Goal: Information Seeking & Learning: Find specific fact

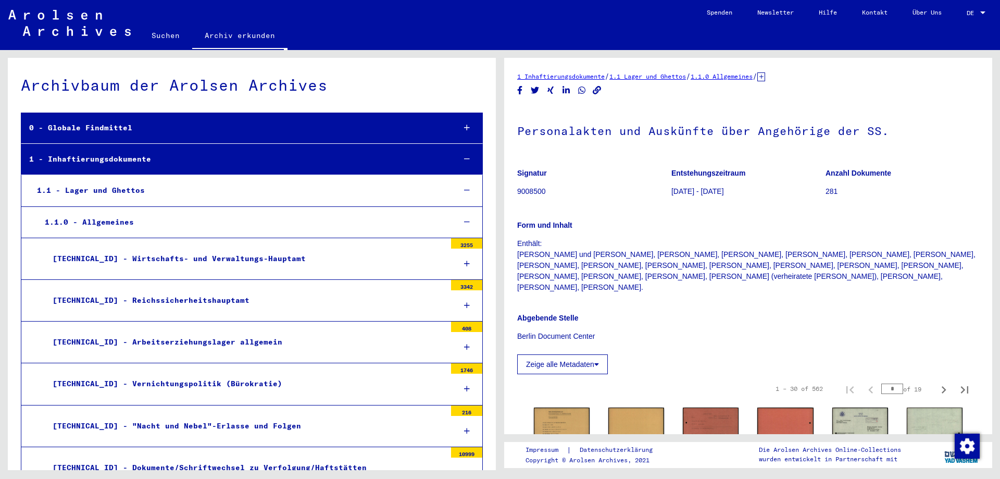
scroll to position [4855, 0]
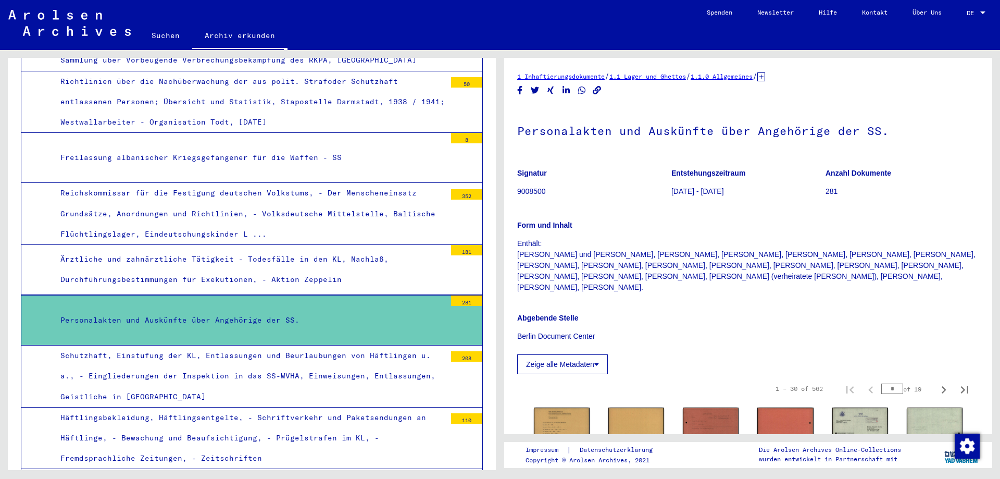
click at [242, 310] on div "Personalakten und Auskünfte über Angehörige der SS." at bounding box center [249, 320] width 393 height 20
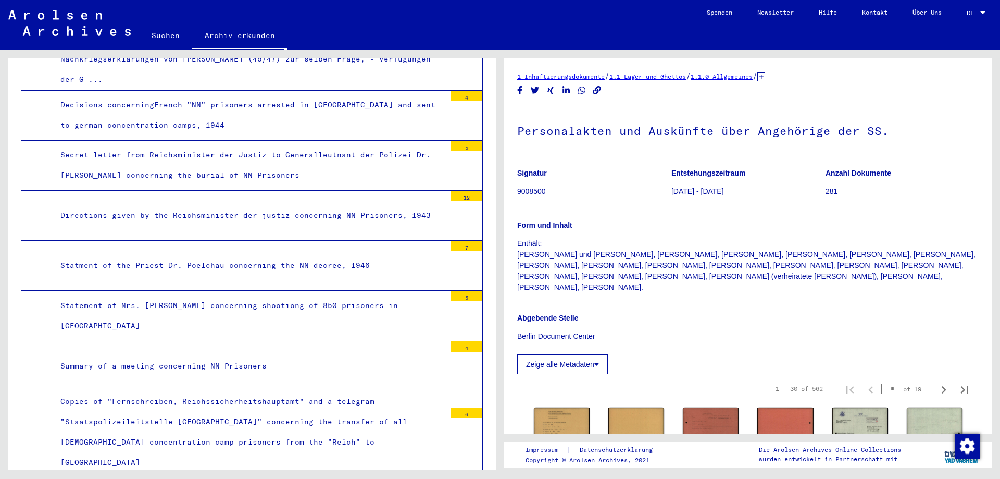
scroll to position [0, 0]
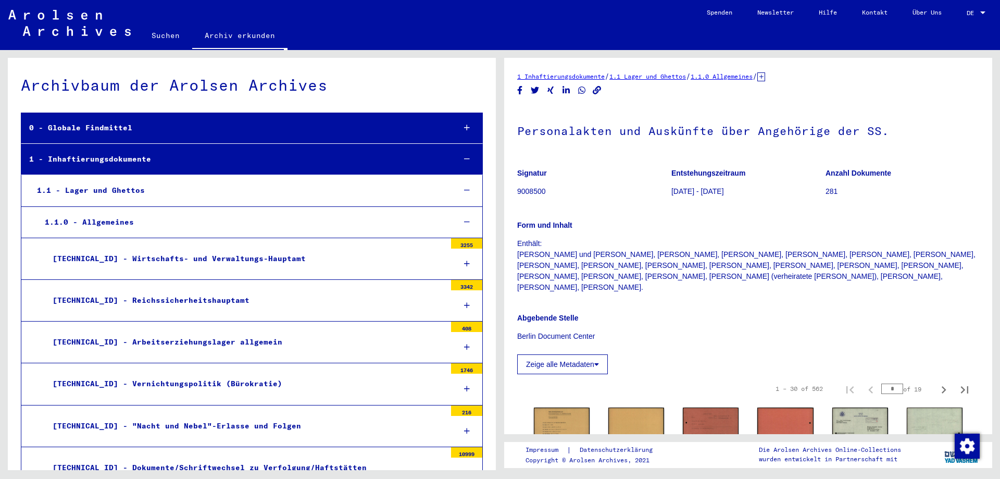
click at [164, 42] on link "Suchen" at bounding box center [165, 35] width 53 height 25
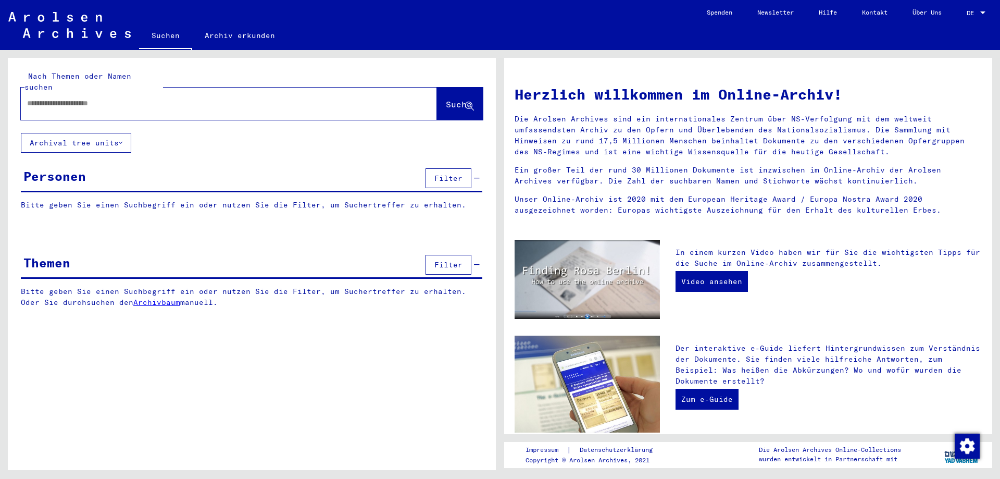
click at [113, 98] on input "text" at bounding box center [216, 103] width 379 height 11
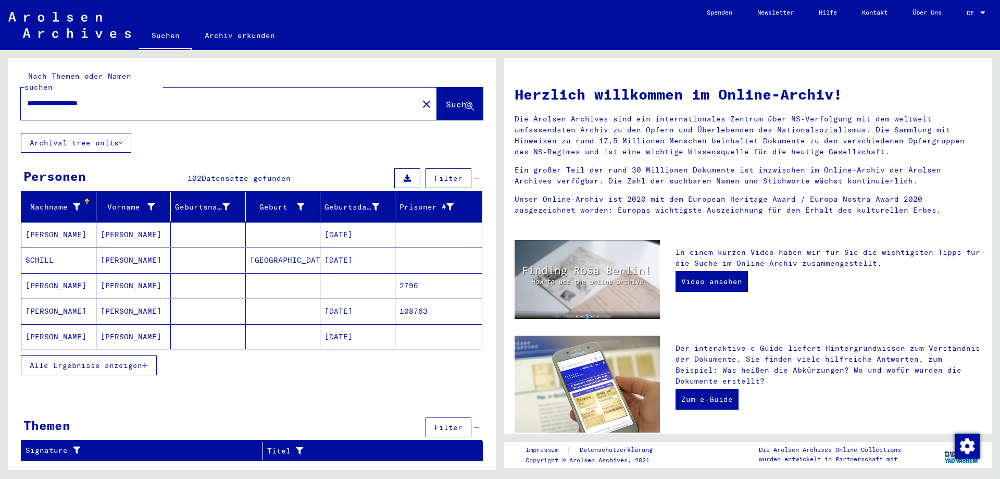
click at [45, 273] on mat-cell "[PERSON_NAME]" at bounding box center [58, 285] width 75 height 25
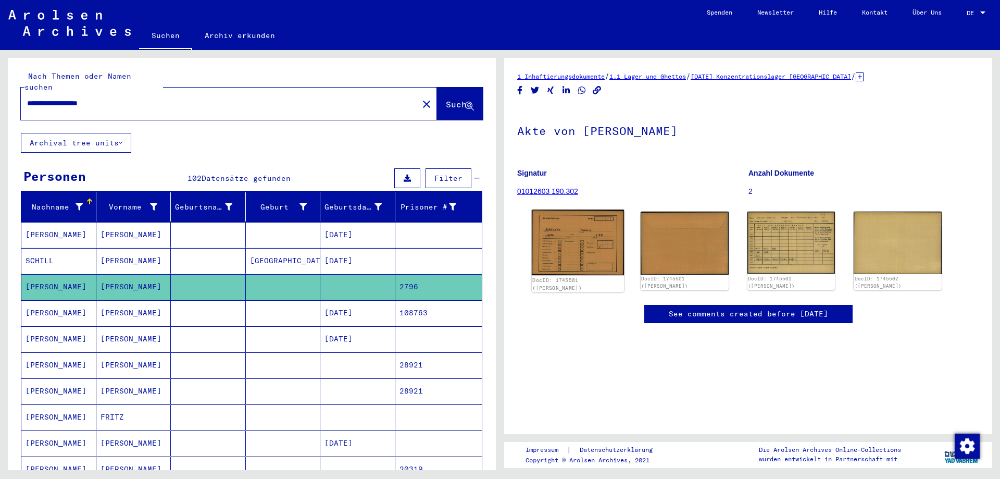
click at [580, 240] on img at bounding box center [578, 242] width 92 height 66
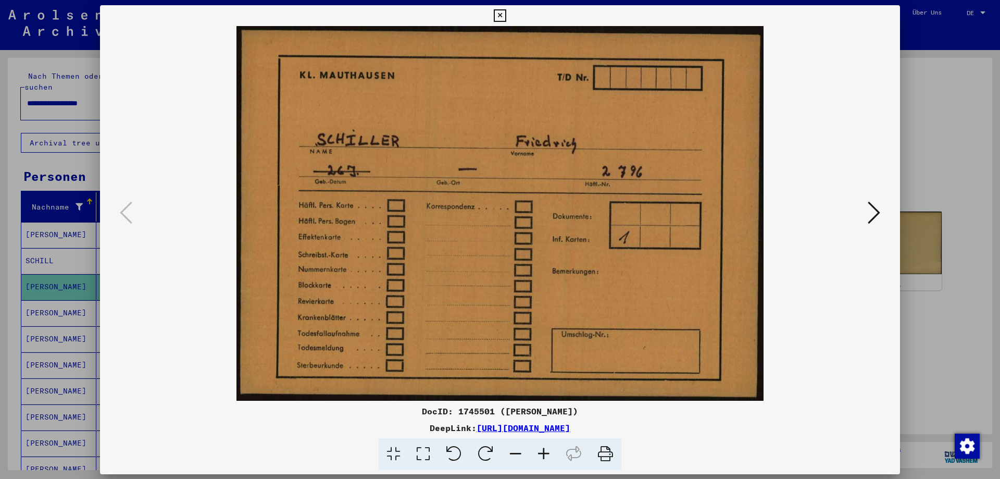
click at [580, 240] on img at bounding box center [499, 213] width 729 height 374
click at [877, 212] on icon at bounding box center [874, 212] width 13 height 25
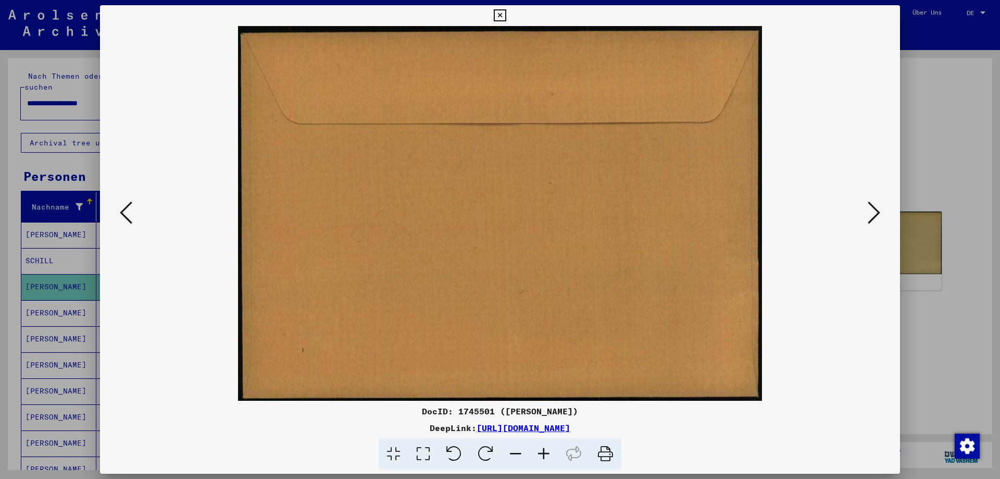
click at [877, 212] on icon at bounding box center [874, 212] width 13 height 25
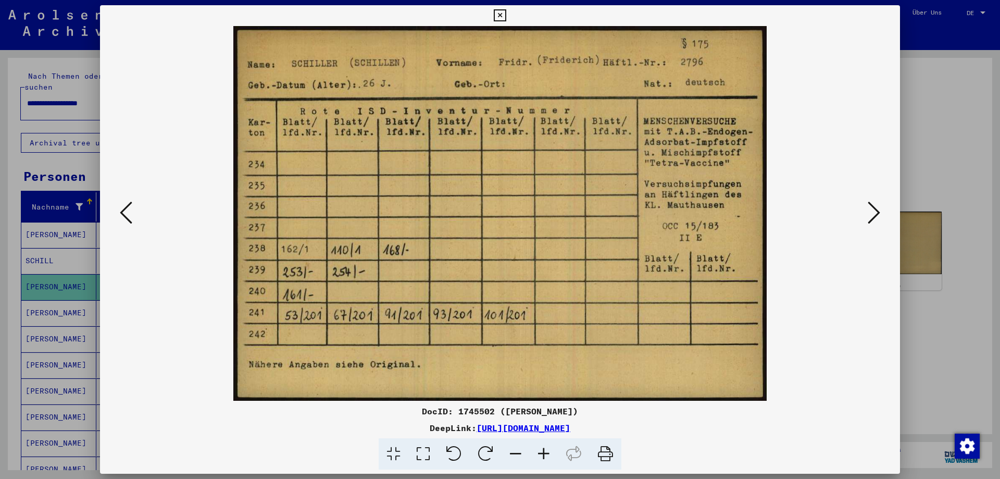
click at [877, 212] on icon at bounding box center [874, 212] width 13 height 25
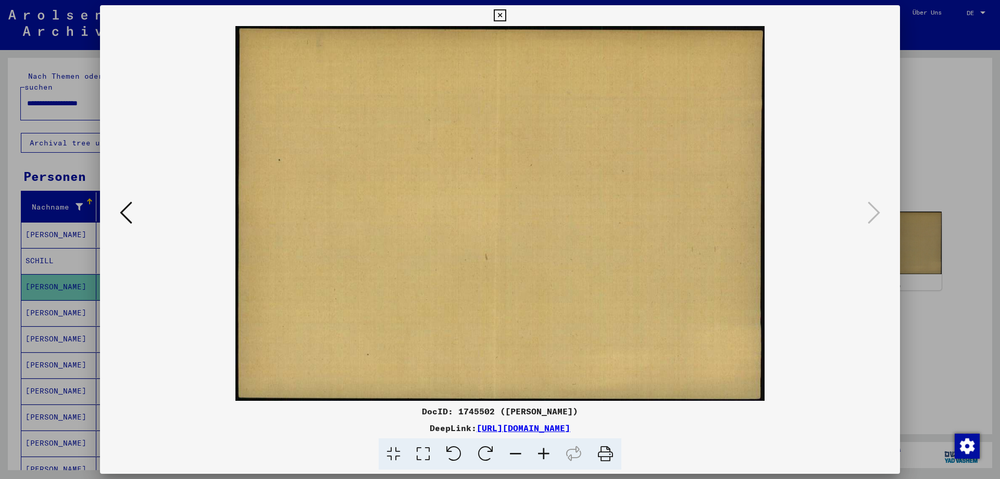
click at [498, 13] on icon at bounding box center [500, 15] width 12 height 13
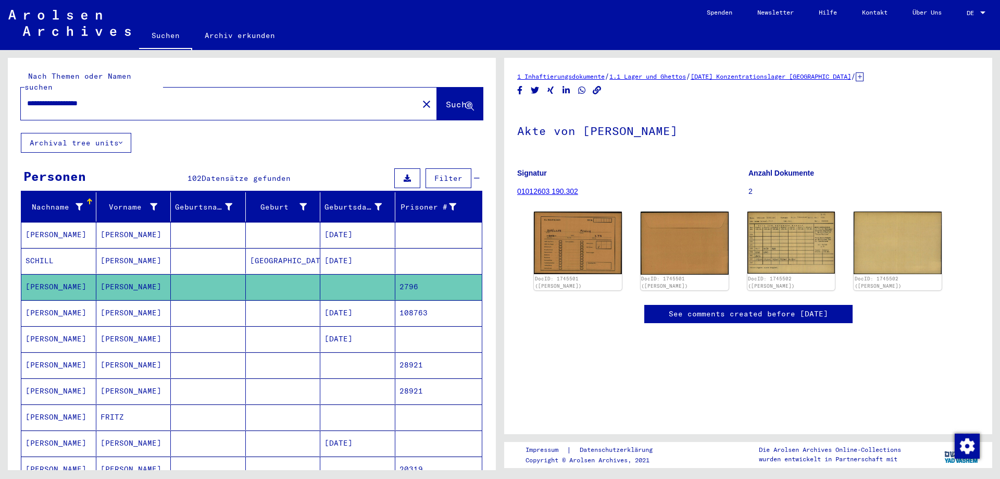
drag, startPoint x: 73, startPoint y: 92, endPoint x: 94, endPoint y: 84, distance: 22.4
click at [74, 98] on input "**********" at bounding box center [219, 103] width 385 height 11
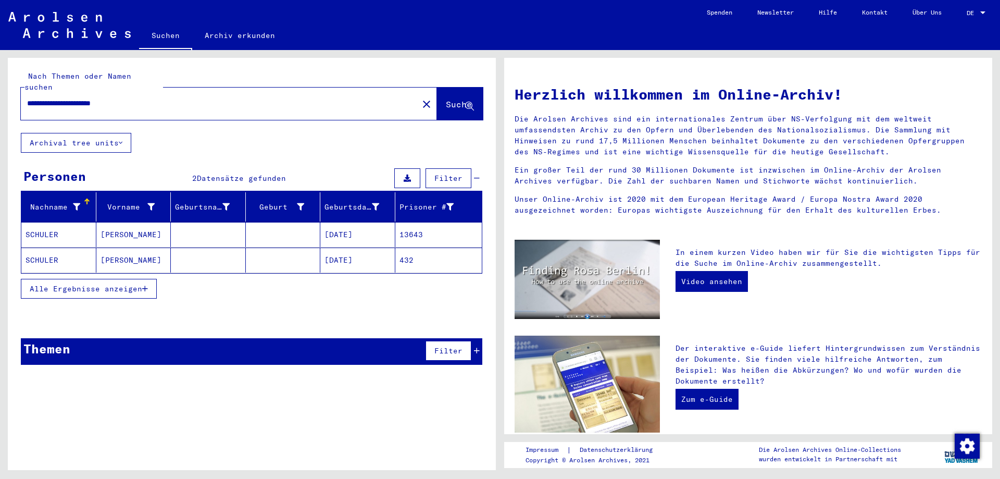
click at [136, 98] on input "**********" at bounding box center [216, 103] width 379 height 11
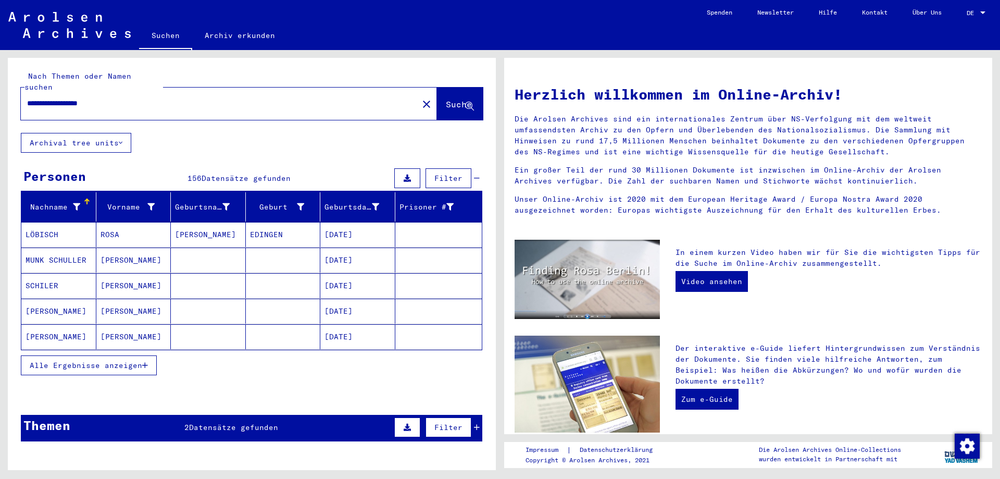
type input "**********"
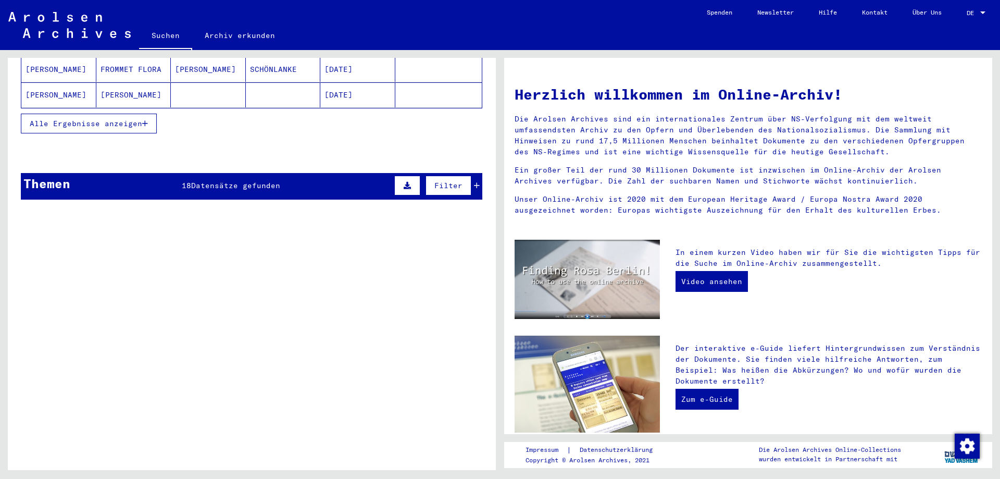
scroll to position [33, 0]
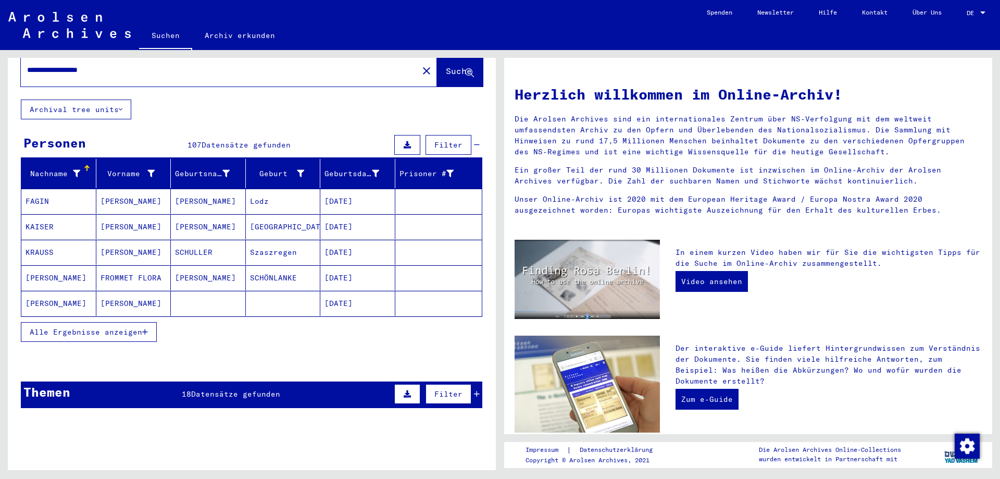
click at [131, 327] on span "Alle Ergebnisse anzeigen" at bounding box center [86, 331] width 113 height 9
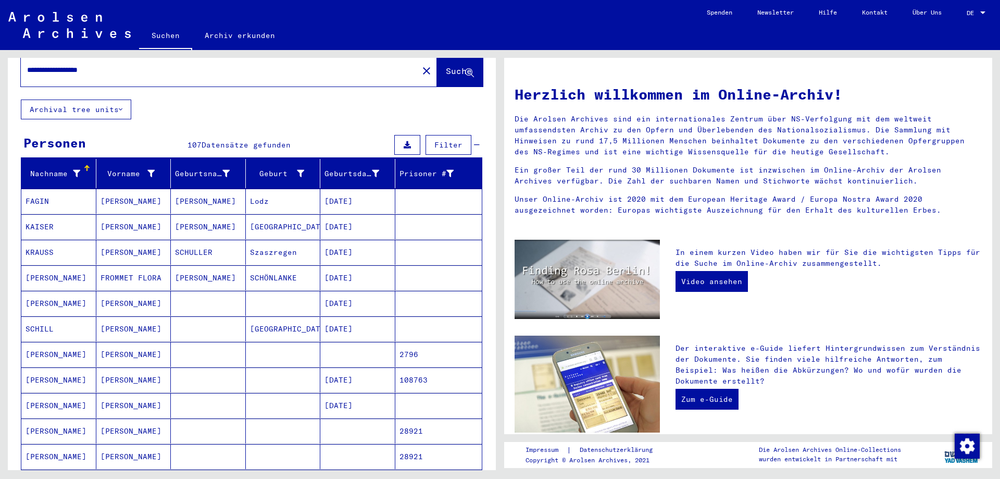
click at [44, 343] on mat-cell "[PERSON_NAME]" at bounding box center [58, 354] width 75 height 25
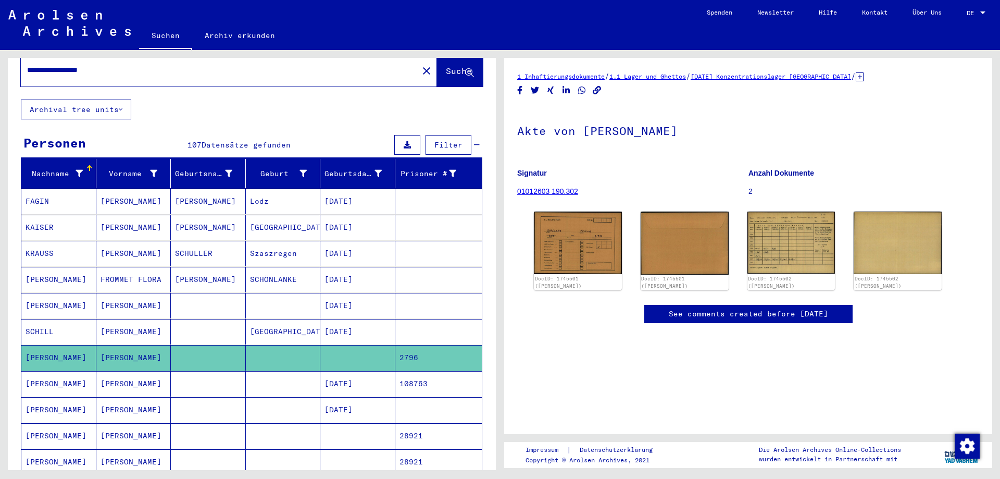
click at [47, 428] on icon at bounding box center [43, 437] width 26 height 42
click at [50, 418] on icon at bounding box center [43, 437] width 26 height 42
click at [43, 397] on mat-cell "[PERSON_NAME]" at bounding box center [58, 410] width 75 height 26
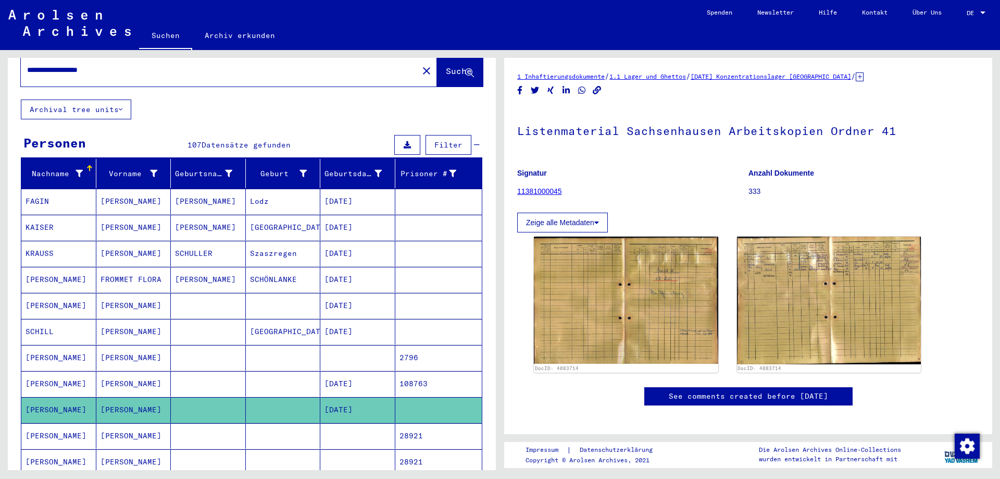
click at [39, 425] on icon at bounding box center [43, 437] width 26 height 42
click at [51, 423] on icon at bounding box center [43, 437] width 26 height 42
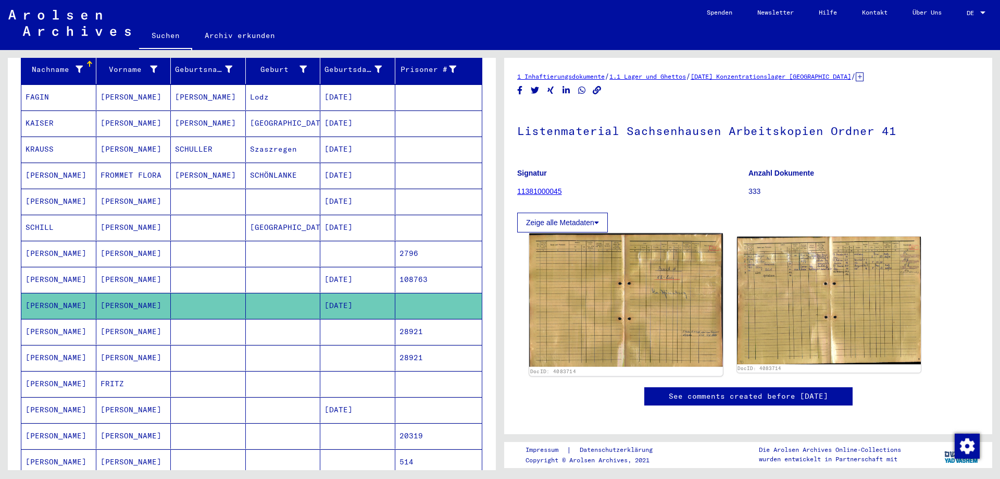
click at [592, 298] on img at bounding box center [625, 299] width 193 height 133
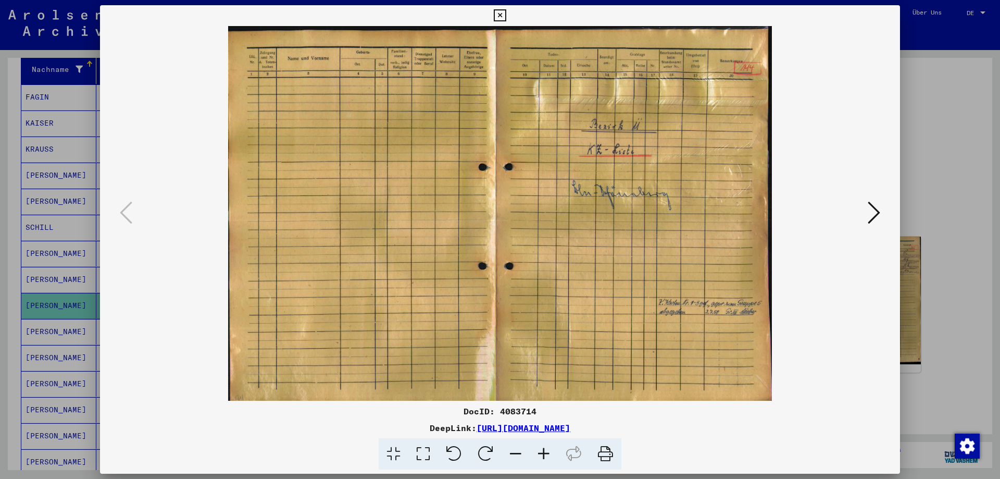
click at [876, 209] on icon at bounding box center [874, 212] width 13 height 25
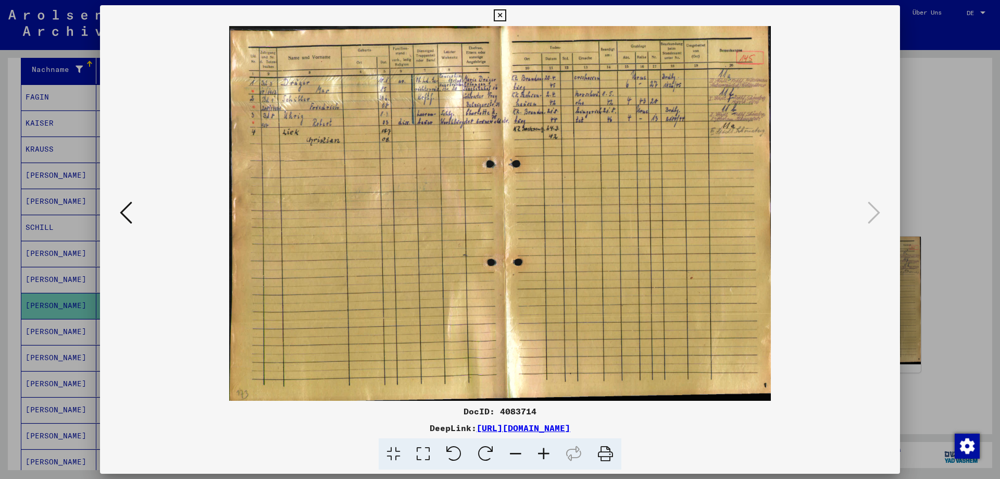
click at [497, 16] on icon at bounding box center [500, 15] width 12 height 13
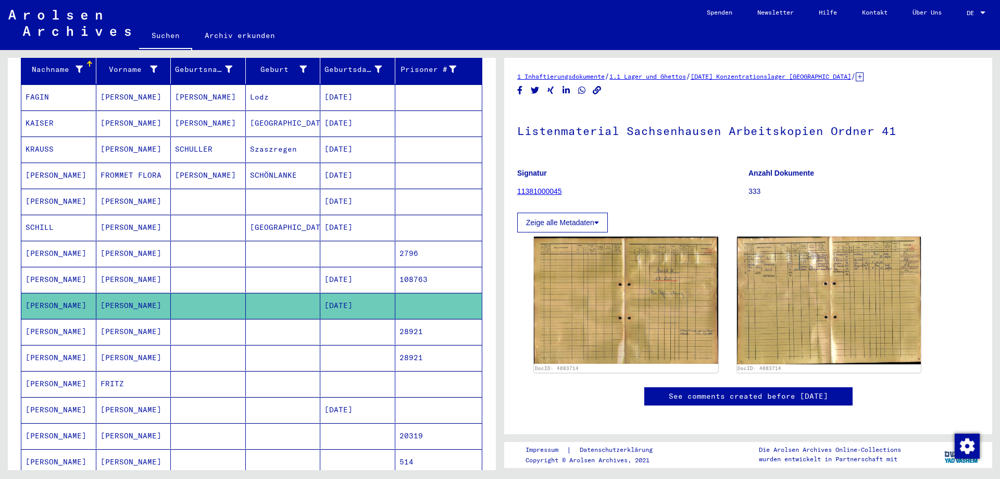
click at [54, 319] on mat-cell "[PERSON_NAME]" at bounding box center [58, 332] width 75 height 26
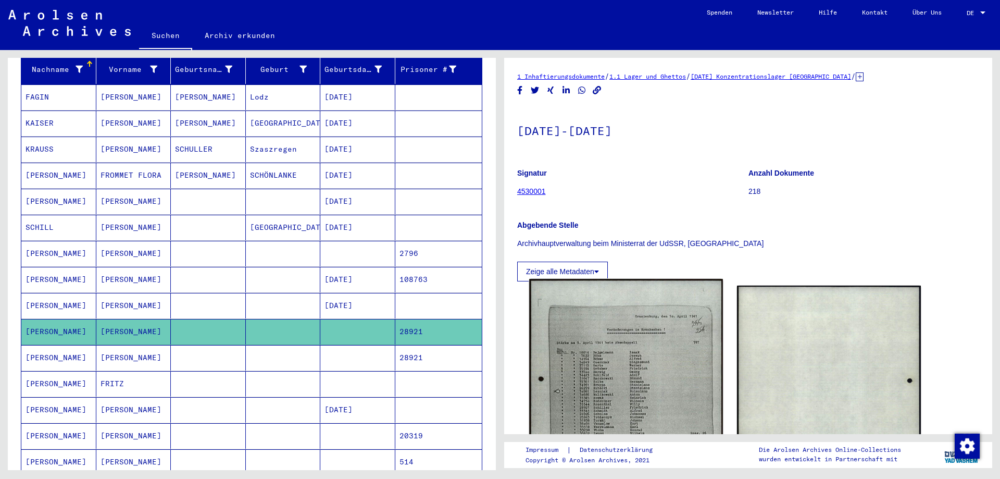
click at [660, 330] on img at bounding box center [625, 415] width 193 height 272
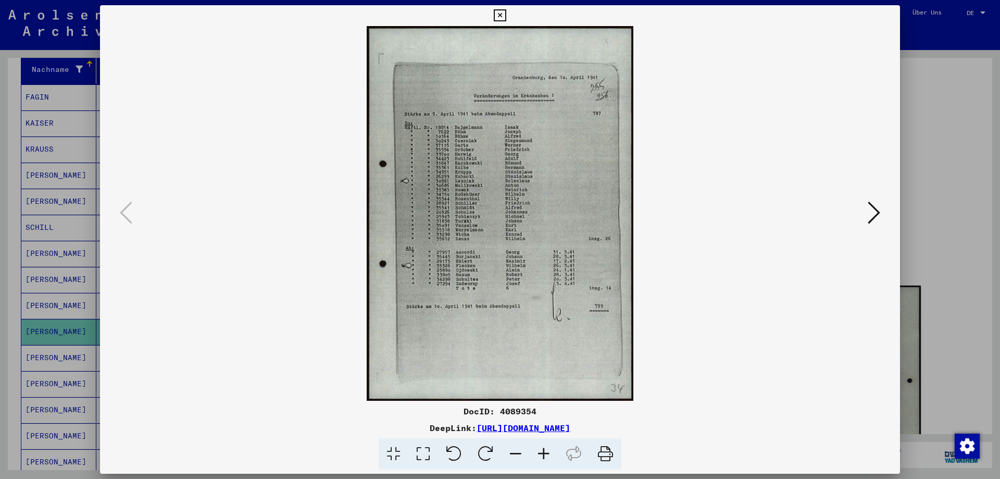
click at [546, 447] on icon at bounding box center [544, 454] width 28 height 32
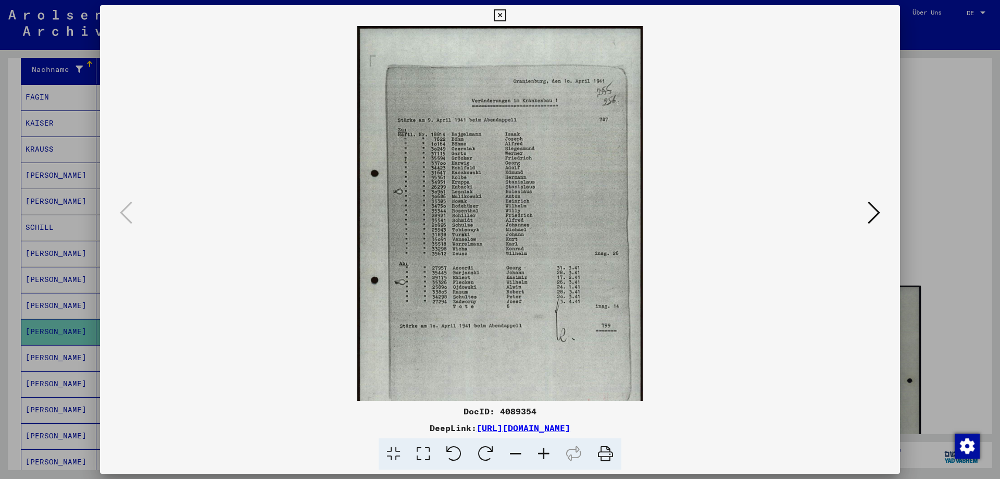
click at [544, 452] on icon at bounding box center [544, 454] width 28 height 32
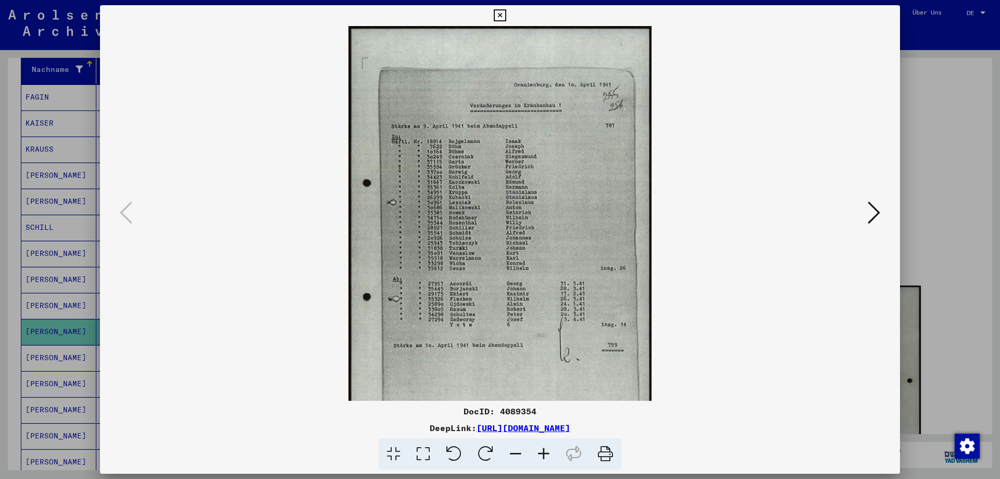
click at [544, 452] on icon at bounding box center [544, 454] width 28 height 32
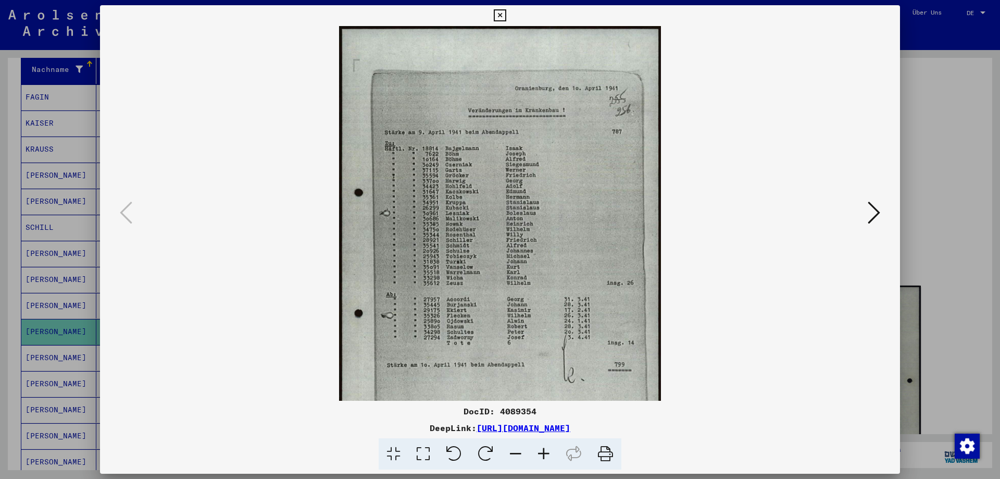
click at [544, 452] on icon at bounding box center [544, 454] width 28 height 32
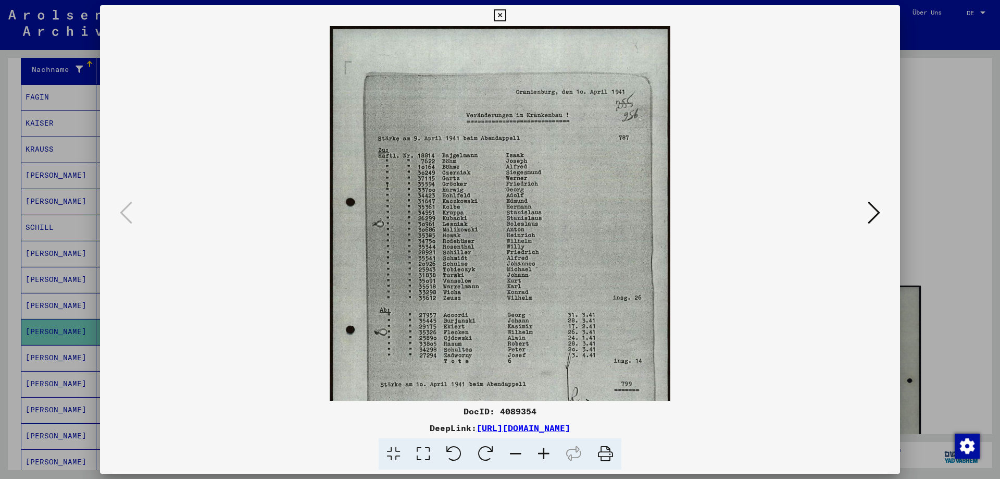
click at [544, 452] on icon at bounding box center [544, 454] width 28 height 32
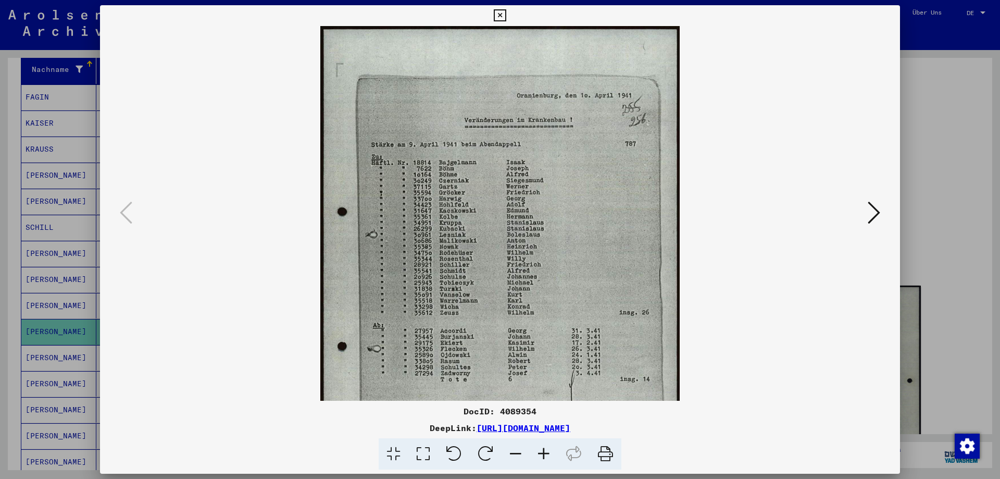
click at [544, 452] on icon at bounding box center [544, 454] width 28 height 32
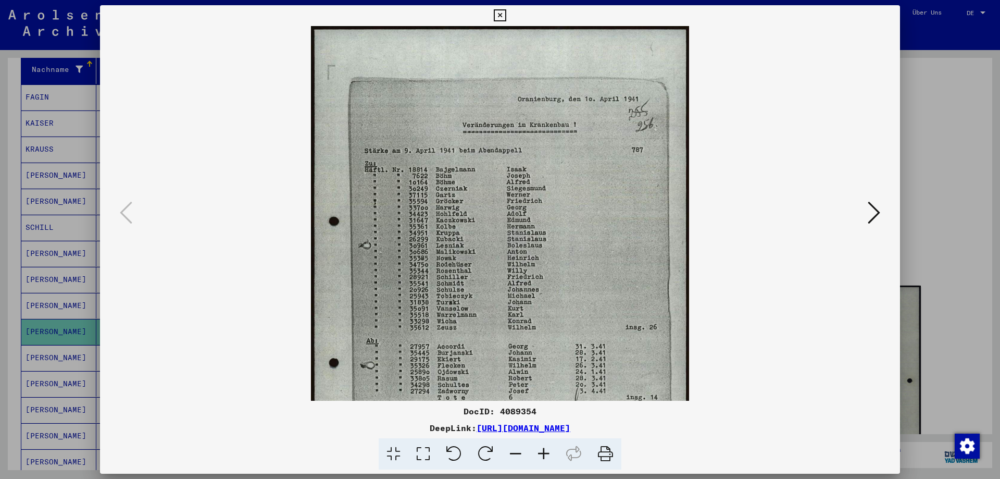
click at [544, 452] on icon at bounding box center [544, 454] width 28 height 32
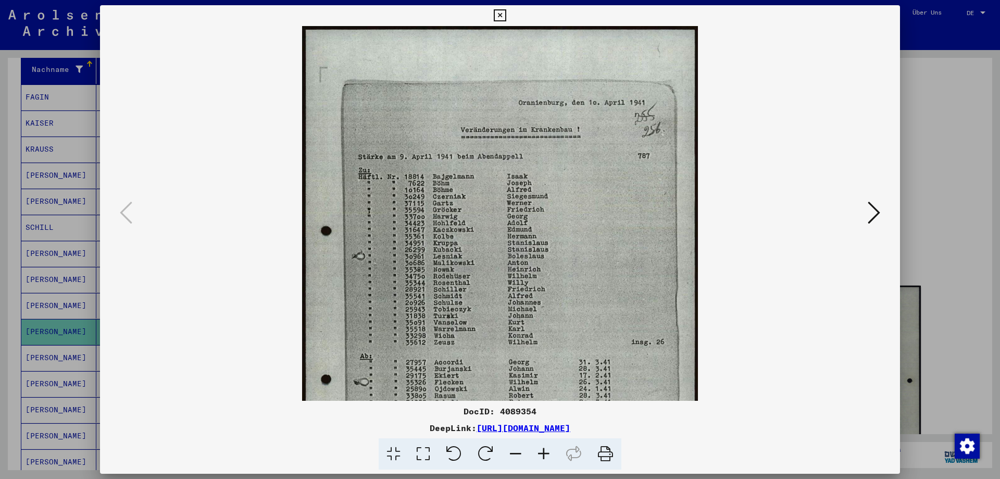
click at [544, 452] on icon at bounding box center [544, 454] width 28 height 32
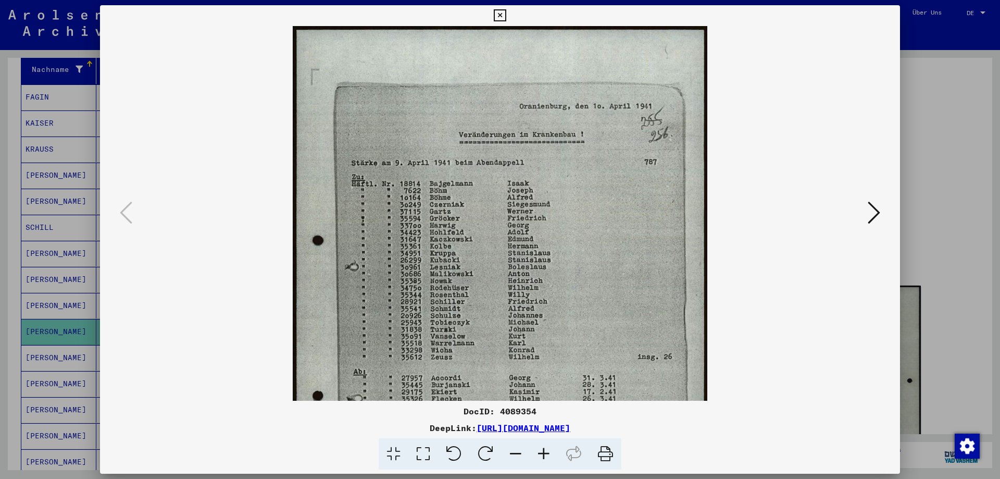
click at [544, 452] on icon at bounding box center [544, 454] width 28 height 32
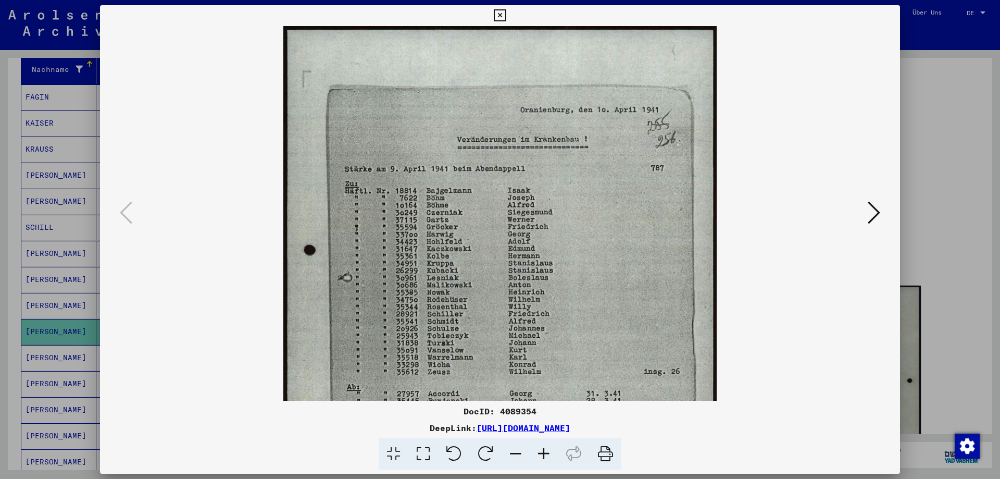
click at [544, 452] on icon at bounding box center [544, 454] width 28 height 32
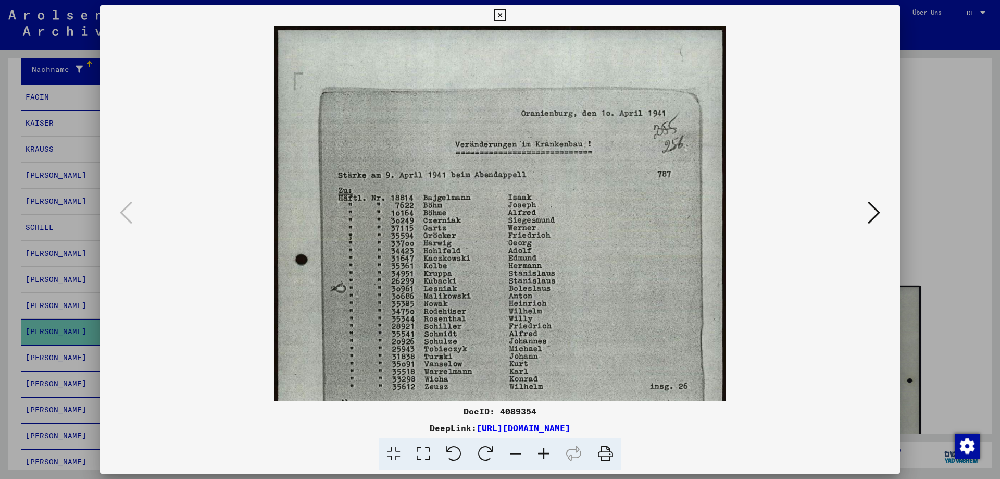
click at [499, 15] on icon at bounding box center [500, 15] width 12 height 13
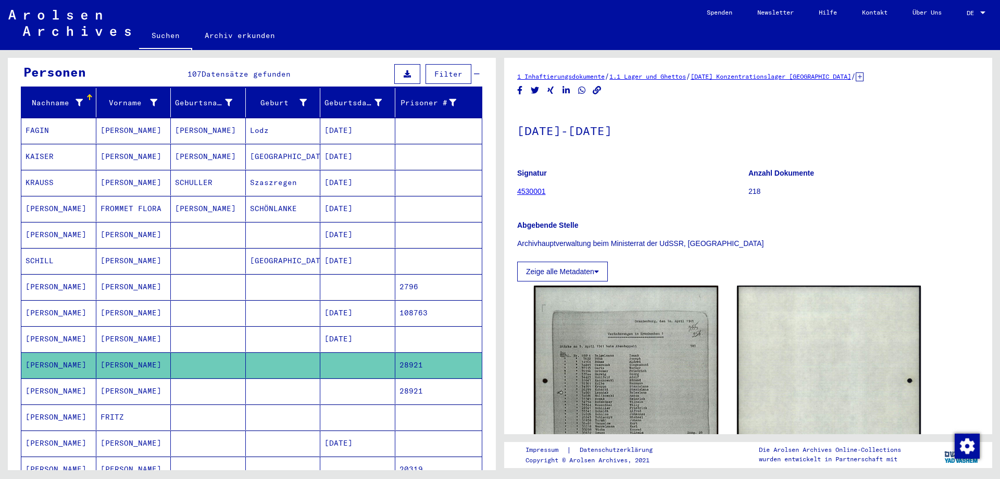
scroll to position [208, 0]
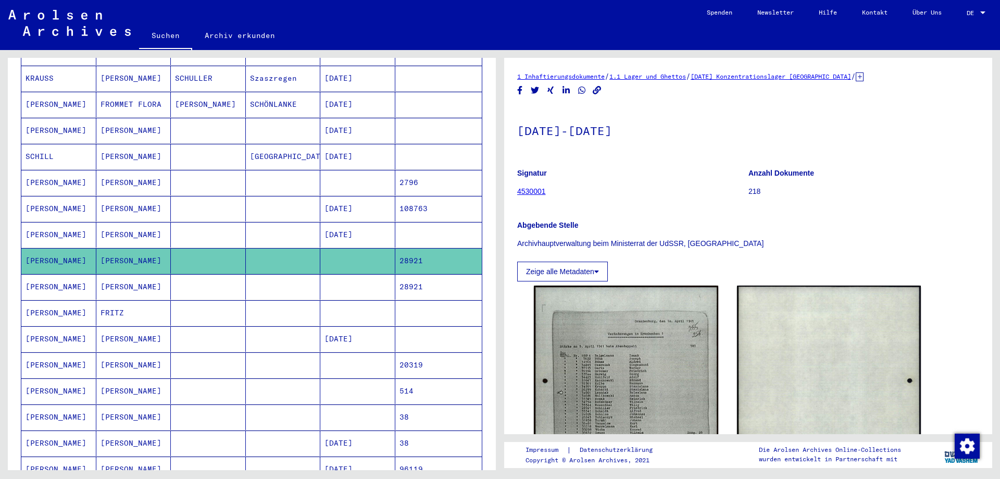
click at [42, 274] on mat-cell "[PERSON_NAME]" at bounding box center [58, 287] width 75 height 26
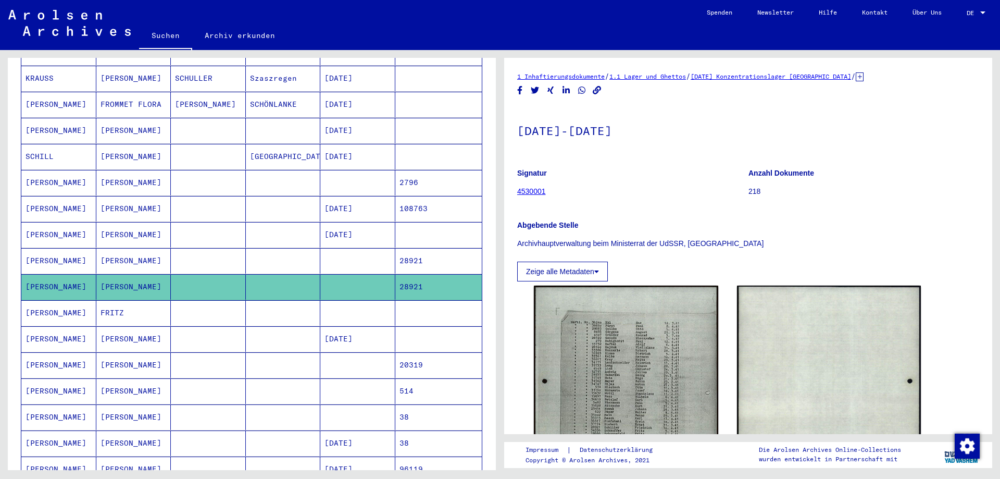
click at [46, 357] on mat-cell "[PERSON_NAME]" at bounding box center [58, 365] width 75 height 26
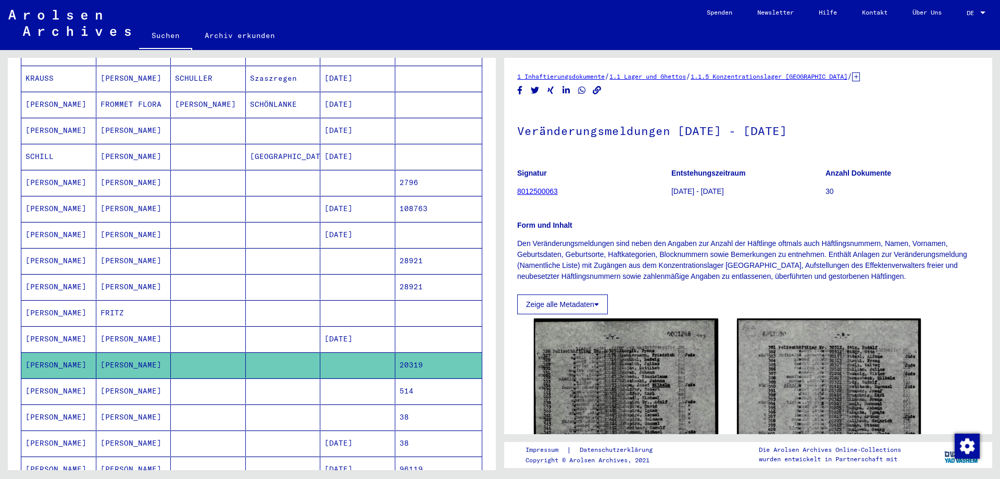
click at [48, 378] on mat-cell "[PERSON_NAME]" at bounding box center [58, 391] width 75 height 26
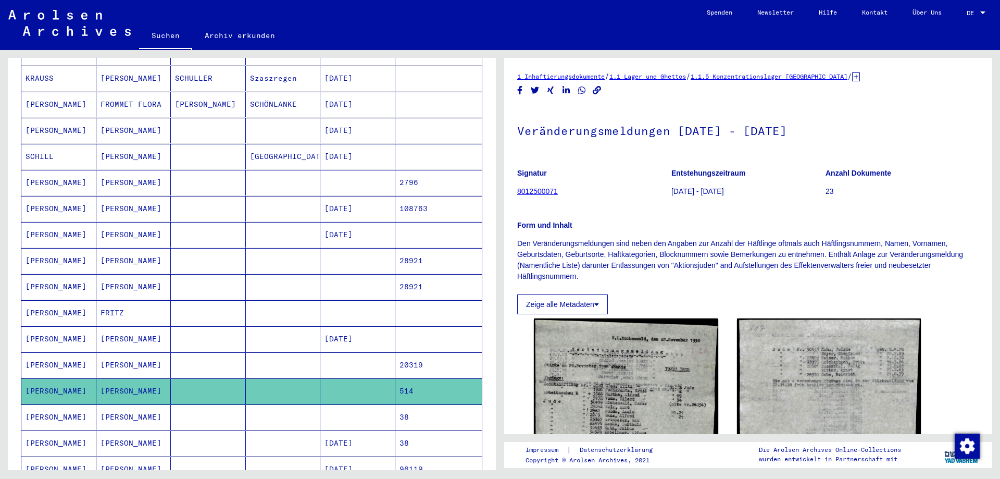
click at [47, 407] on mat-cell "[PERSON_NAME]" at bounding box center [58, 417] width 75 height 26
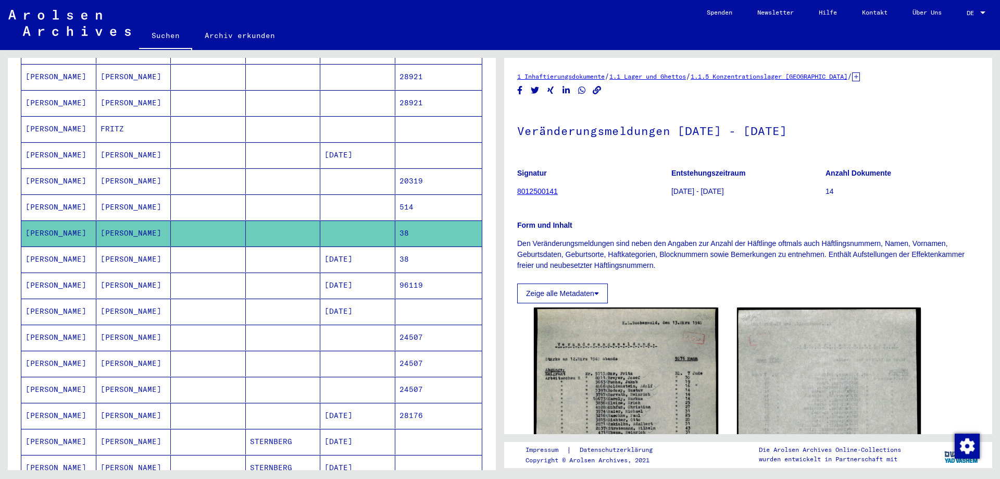
scroll to position [417, 0]
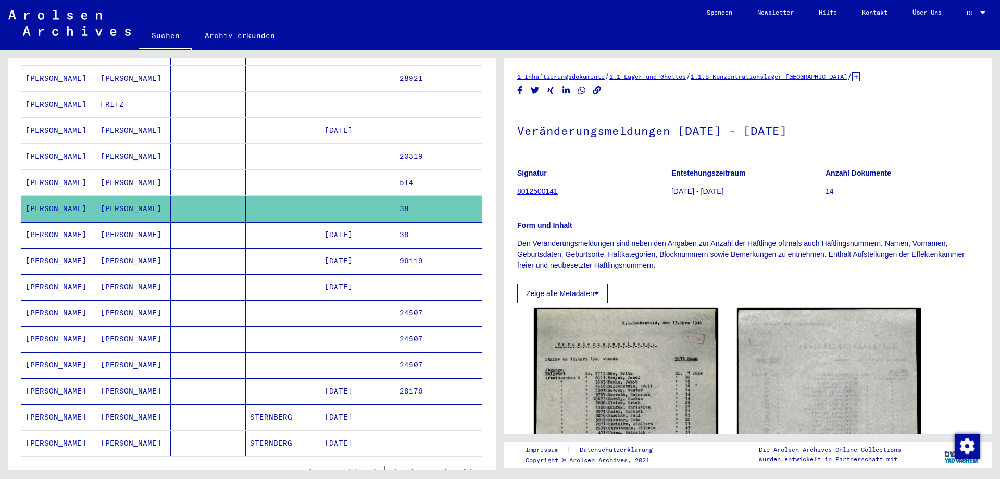
click at [58, 301] on mat-cell "[PERSON_NAME]" at bounding box center [58, 313] width 75 height 26
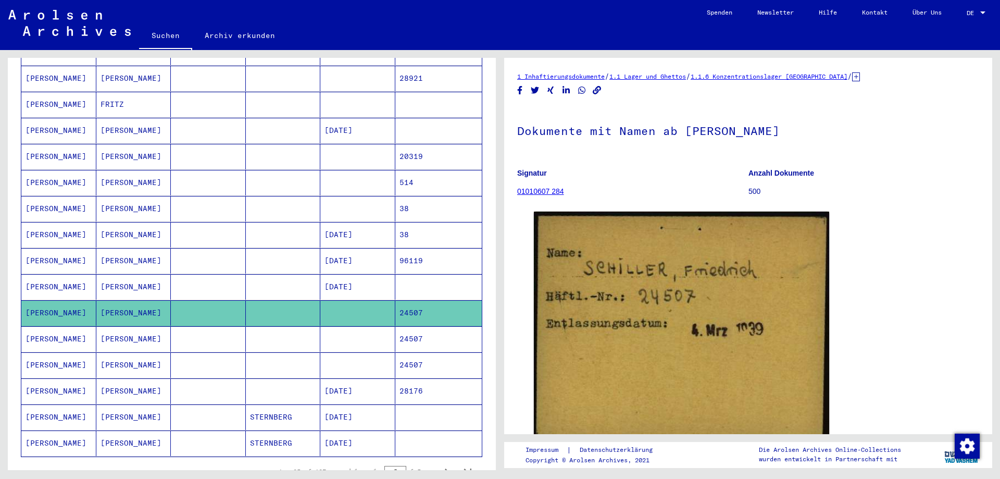
click at [54, 328] on mat-cell "[PERSON_NAME]" at bounding box center [58, 339] width 75 height 26
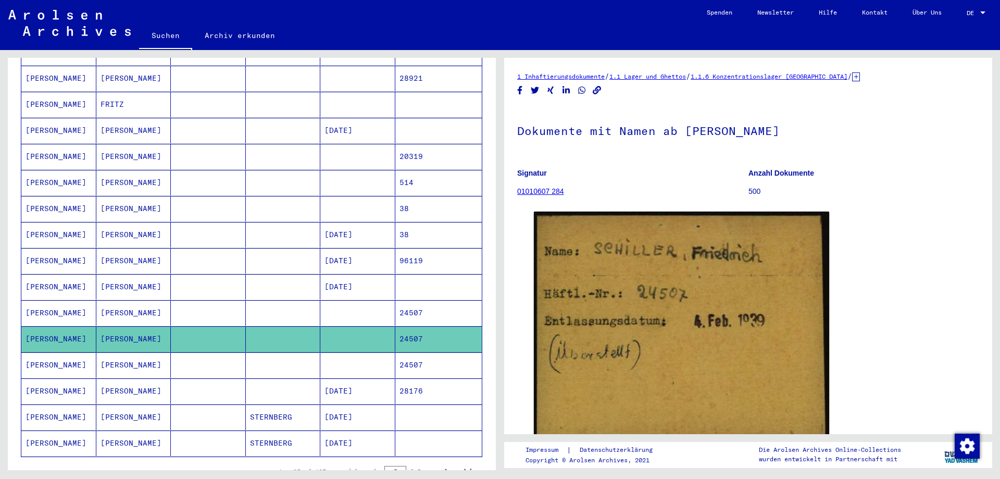
click at [51, 356] on mat-cell "[PERSON_NAME]" at bounding box center [58, 365] width 75 height 26
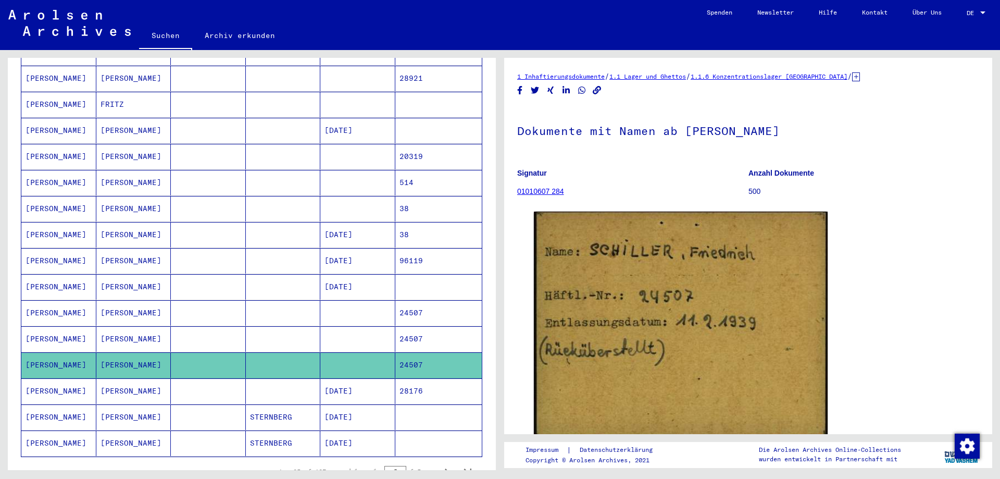
click at [48, 404] on mat-cell "[PERSON_NAME]" at bounding box center [58, 417] width 75 height 26
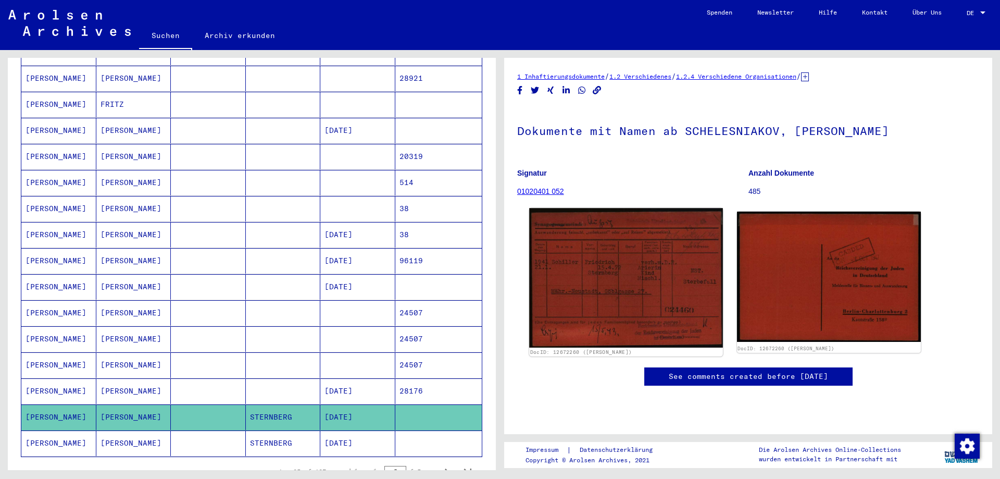
click at [626, 270] on img at bounding box center [625, 277] width 193 height 139
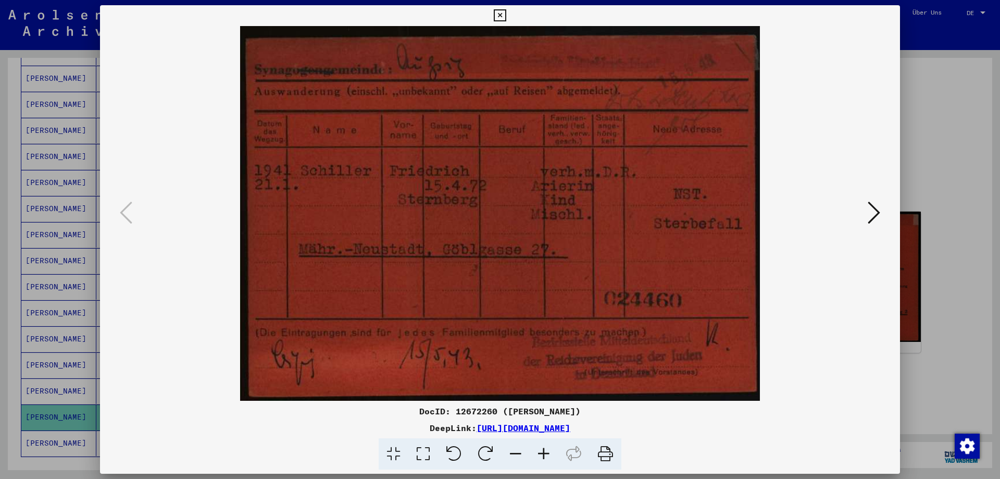
click at [875, 210] on icon at bounding box center [874, 212] width 13 height 25
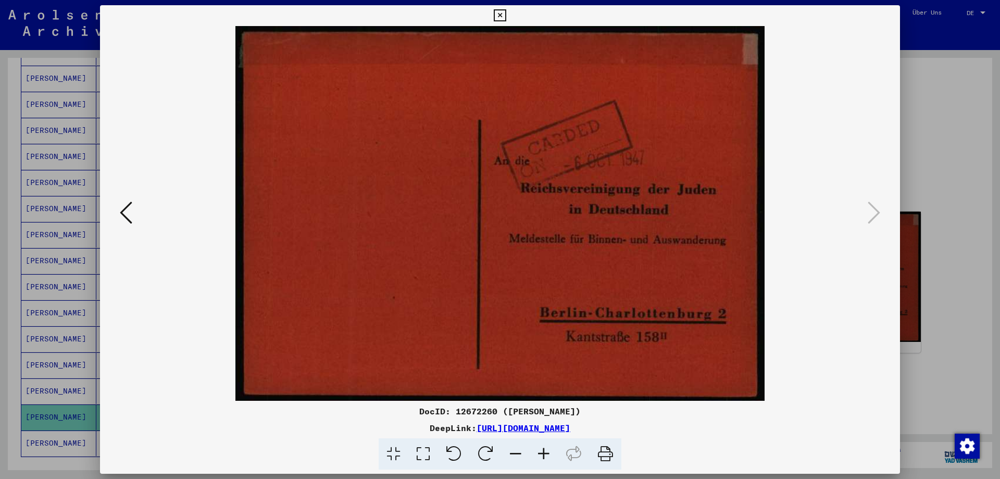
click at [498, 17] on icon at bounding box center [500, 15] width 12 height 13
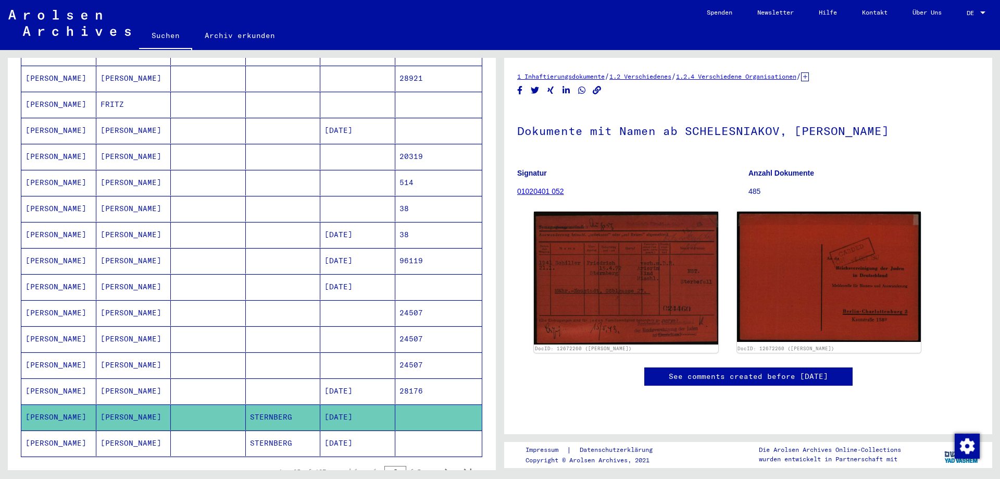
click at [46, 430] on icon at bounding box center [43, 437] width 26 height 42
click at [69, 430] on mat-cell "[PERSON_NAME]" at bounding box center [58, 443] width 75 height 26
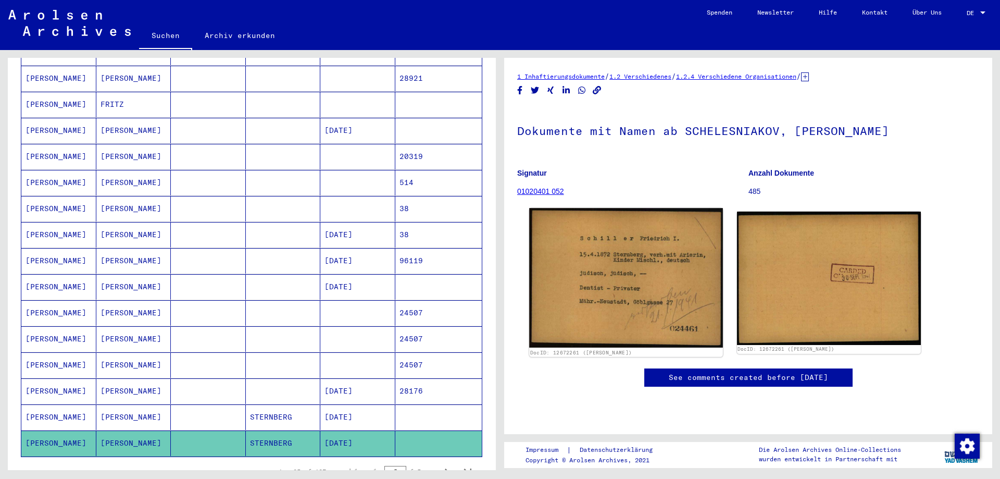
click at [623, 275] on img at bounding box center [625, 277] width 193 height 139
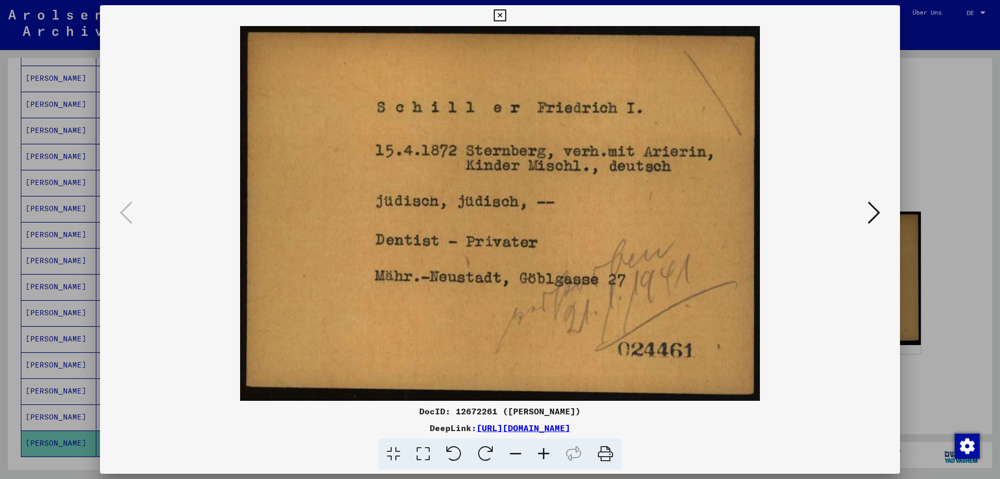
click at [875, 211] on icon at bounding box center [874, 212] width 13 height 25
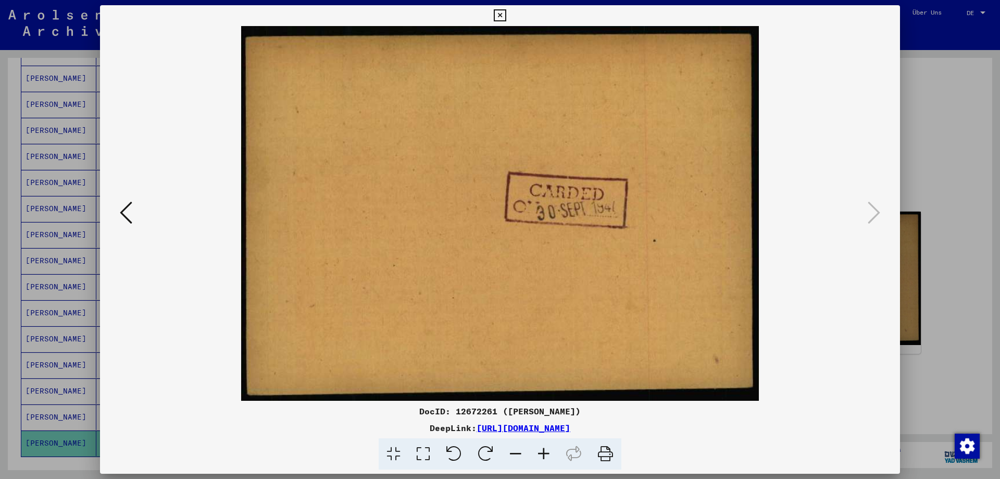
click at [502, 15] on icon at bounding box center [500, 15] width 12 height 13
